Goal: Task Accomplishment & Management: Manage account settings

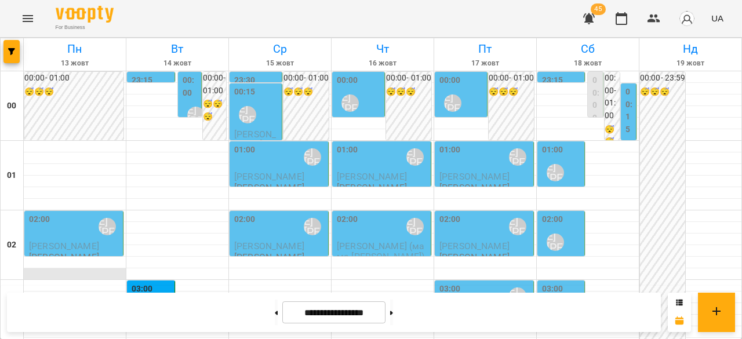
scroll to position [116, 0]
click at [80, 213] on div "02:00 [PERSON_NAME] [PERSON_NAME]" at bounding box center [75, 226] width 92 height 27
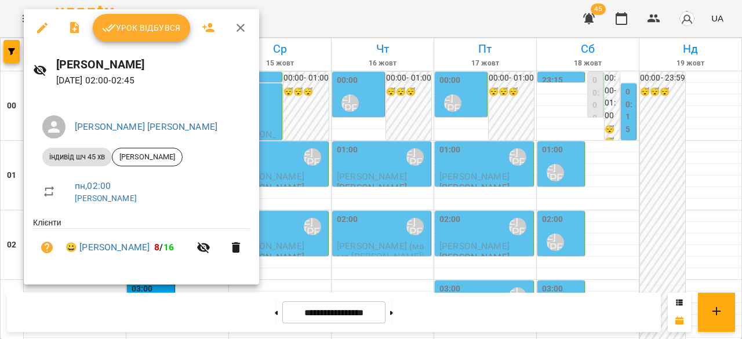
click at [133, 30] on span "Урок відбувся" at bounding box center [141, 28] width 79 height 14
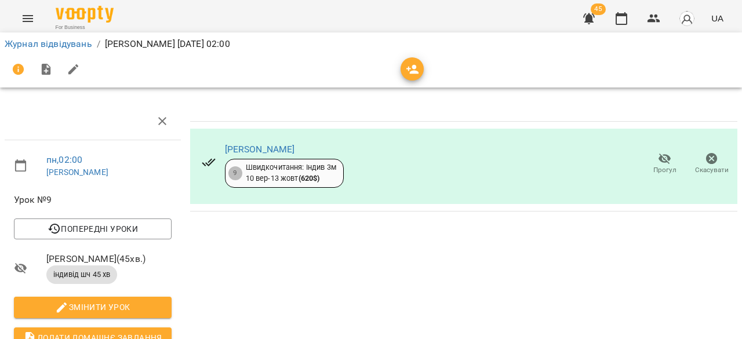
click at [27, 14] on icon "Menu" at bounding box center [28, 19] width 14 height 14
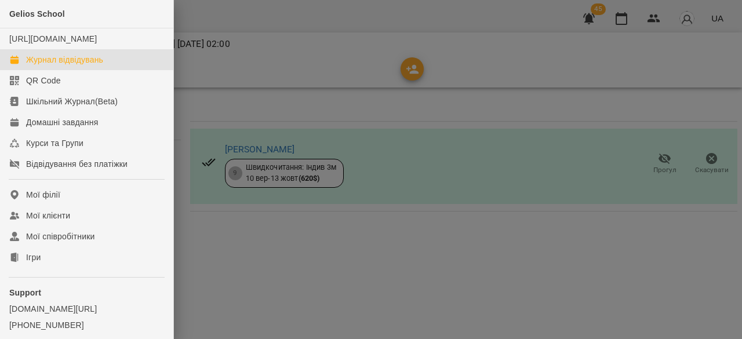
click at [46, 66] on div "Журнал відвідувань" at bounding box center [64, 60] width 77 height 12
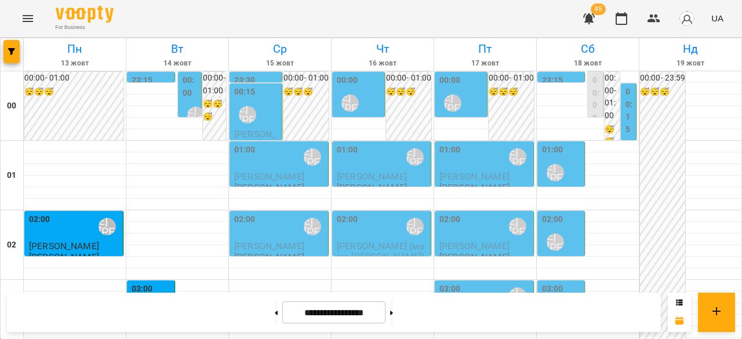
scroll to position [873, 0]
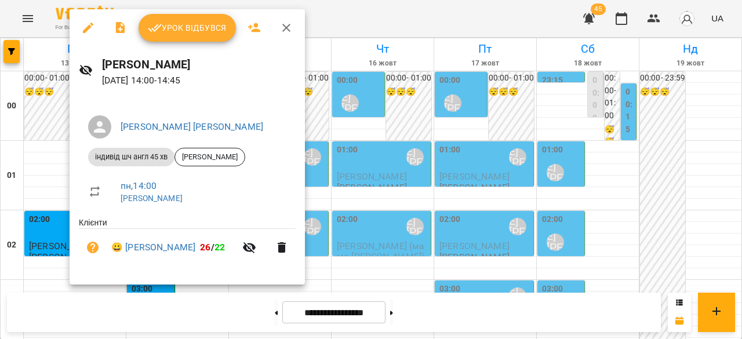
click at [34, 159] on div at bounding box center [371, 169] width 742 height 339
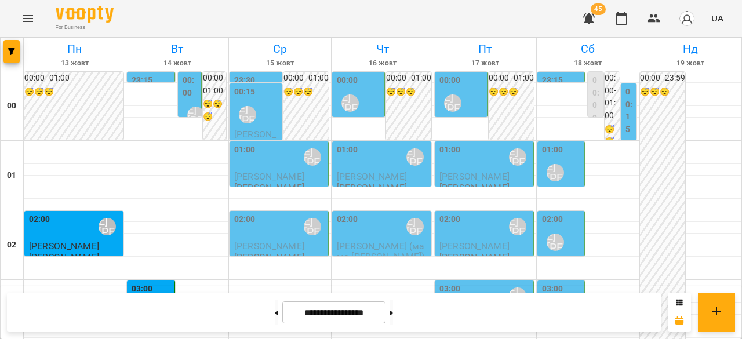
scroll to position [1163, 0]
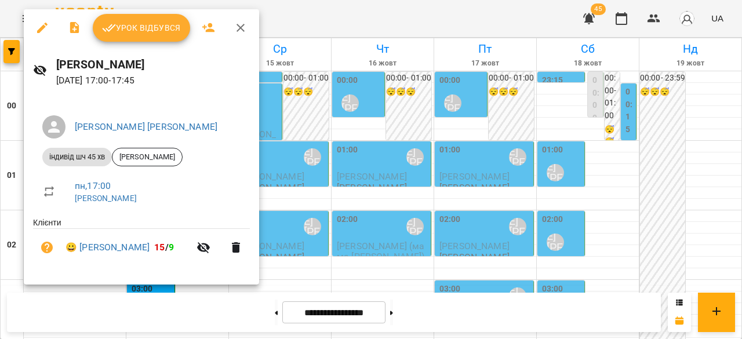
click at [307, 79] on div at bounding box center [371, 169] width 742 height 339
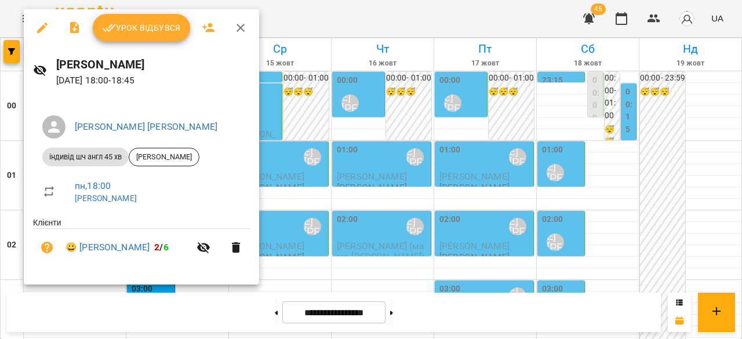
click at [318, 84] on div at bounding box center [371, 169] width 742 height 339
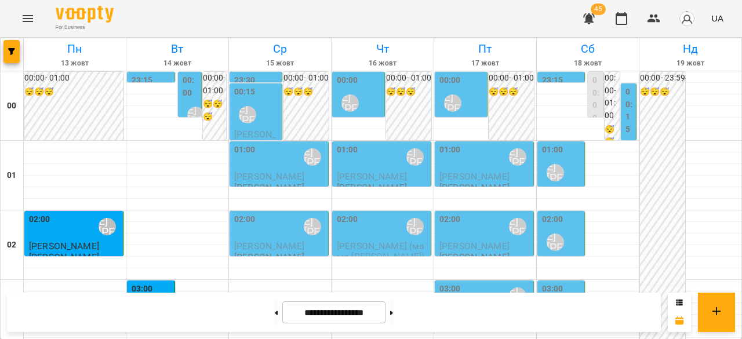
scroll to position [1279, 0]
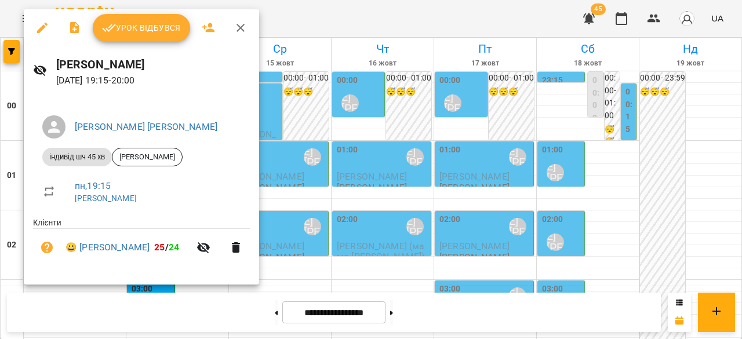
click at [311, 216] on div at bounding box center [371, 169] width 742 height 339
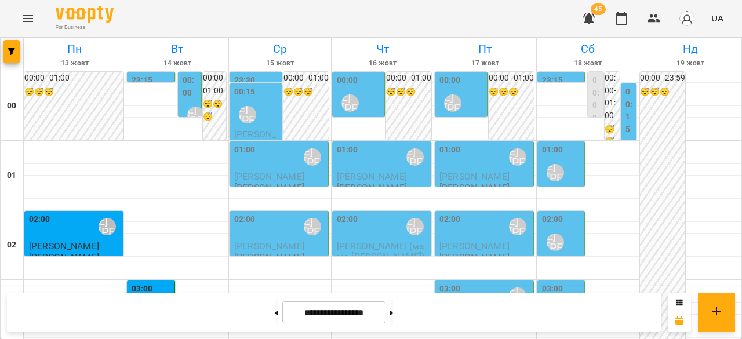
scroll to position [1453, 0]
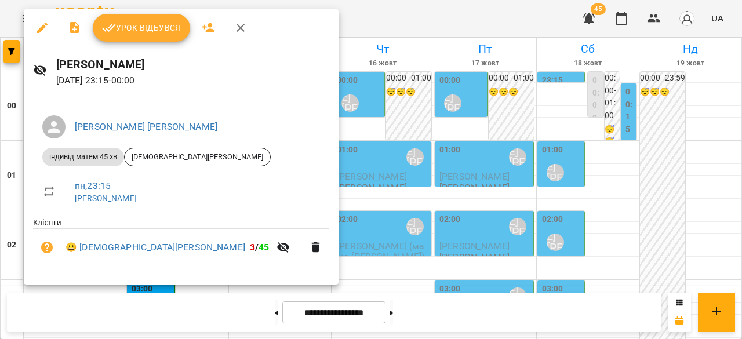
click at [306, 221] on div at bounding box center [371, 169] width 742 height 339
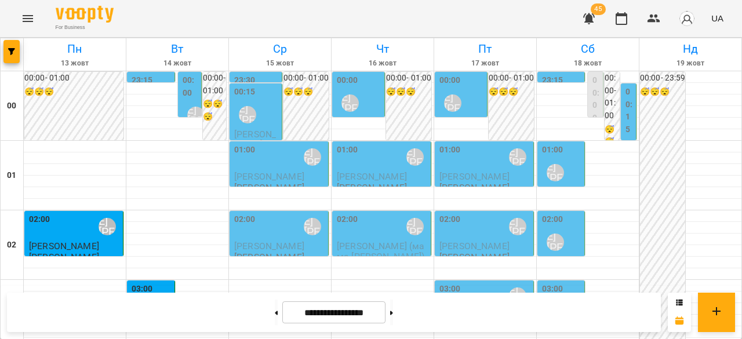
scroll to position [1276, 0]
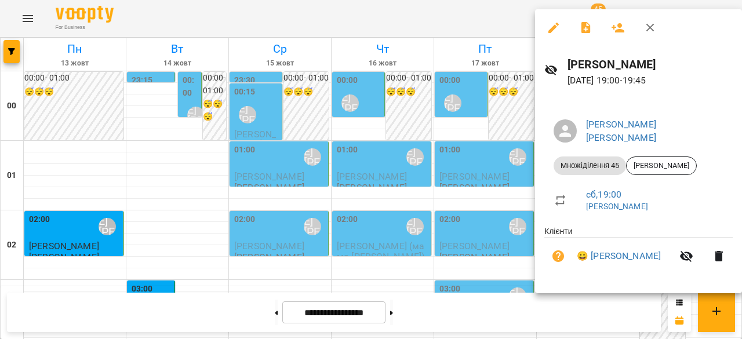
click at [450, 146] on div at bounding box center [371, 169] width 742 height 339
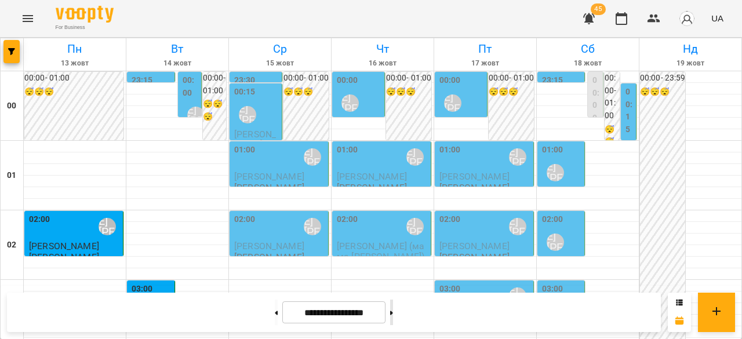
click at [393, 311] on button at bounding box center [391, 313] width 3 height 26
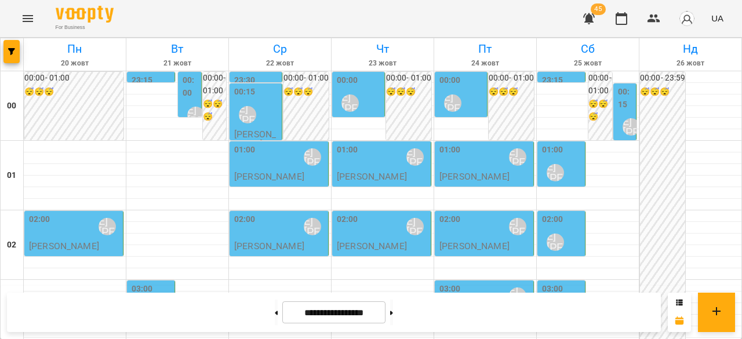
scroll to position [0, 0]
click at [275, 314] on icon at bounding box center [276, 313] width 3 height 4
type input "**********"
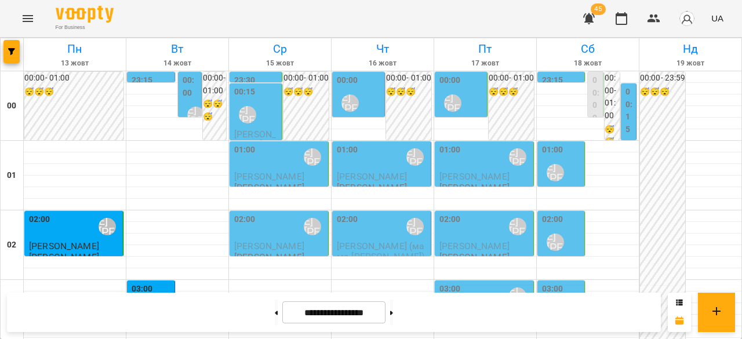
scroll to position [290, 0]
